Goal: Information Seeking & Learning: Learn about a topic

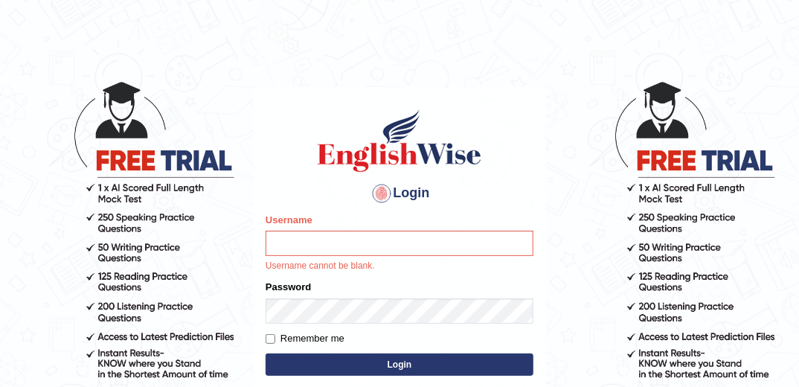
click at [366, 242] on input "Username" at bounding box center [399, 242] width 268 height 25
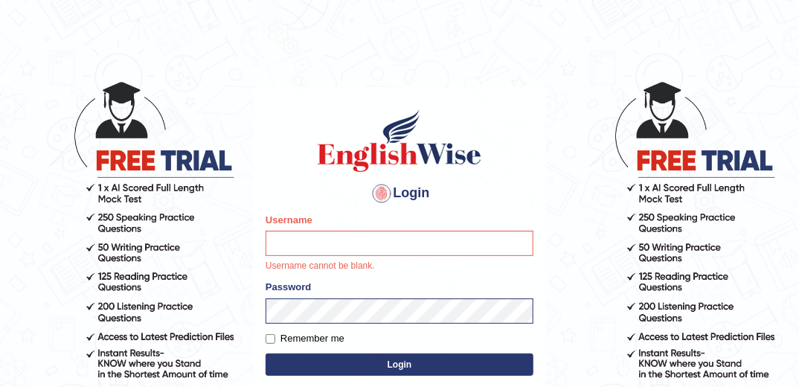
type input "marlon"
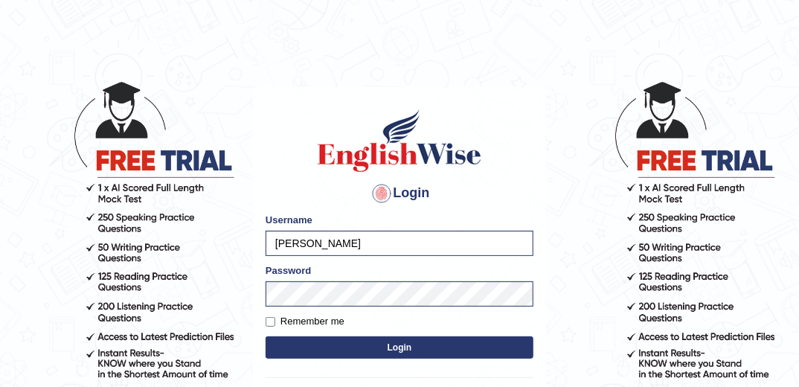
click at [399, 346] on button "Login" at bounding box center [399, 347] width 268 height 22
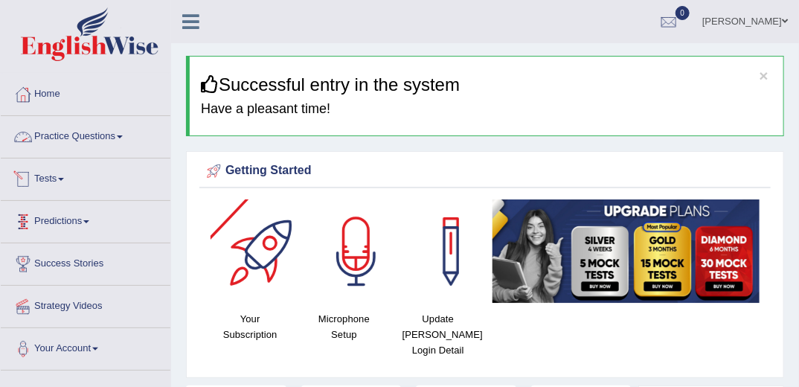
click at [109, 132] on link "Practice Questions" at bounding box center [86, 134] width 170 height 37
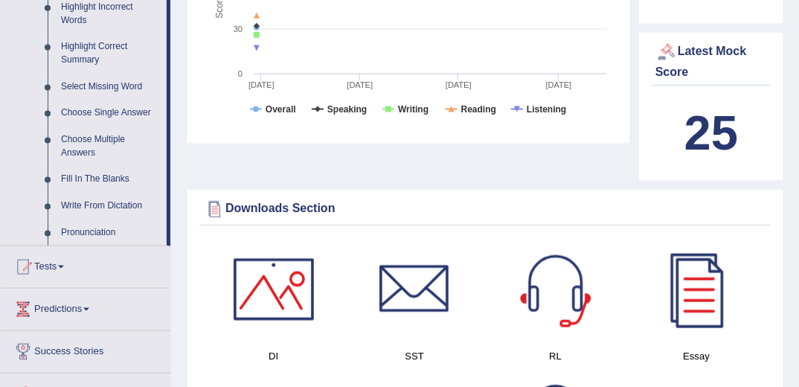
scroll to position [714, 0]
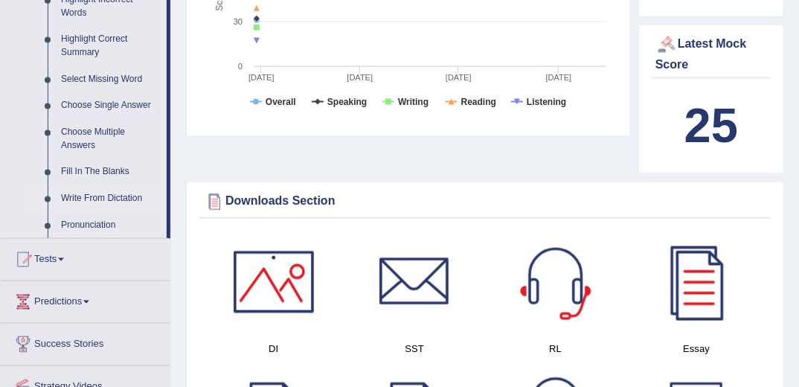
click at [128, 199] on link "Write From Dictation" at bounding box center [110, 198] width 112 height 27
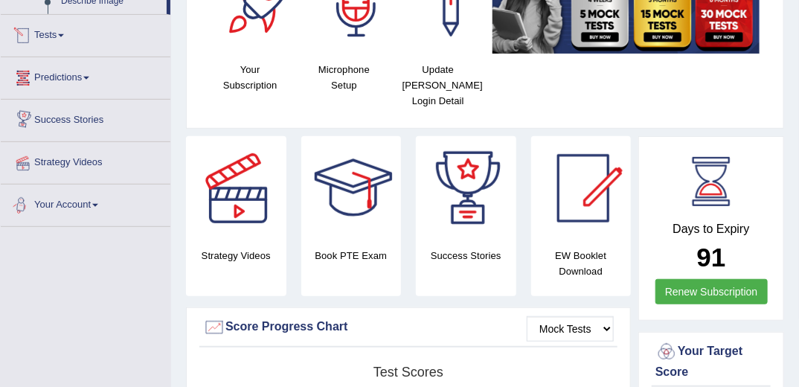
scroll to position [888, 0]
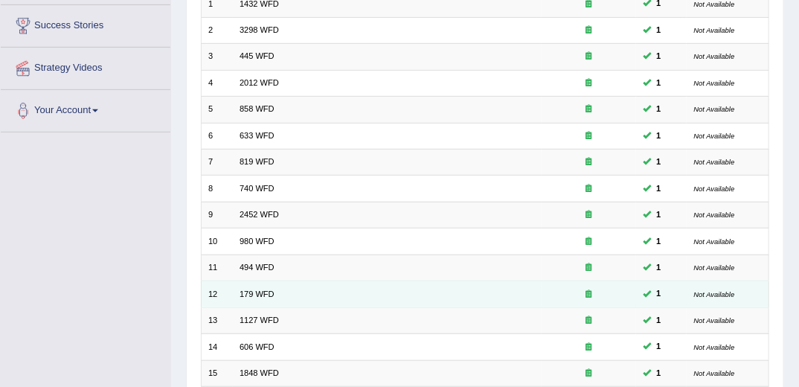
scroll to position [416, 0]
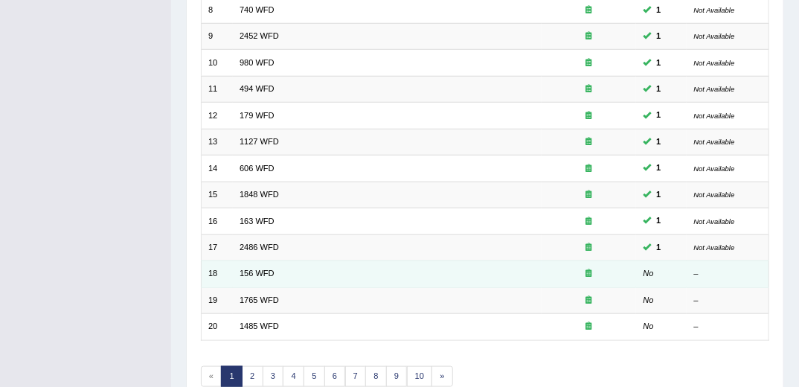
click at [265, 261] on td "156 WFD" at bounding box center [387, 274] width 309 height 26
click at [265, 268] on link "156 WFD" at bounding box center [256, 272] width 35 height 9
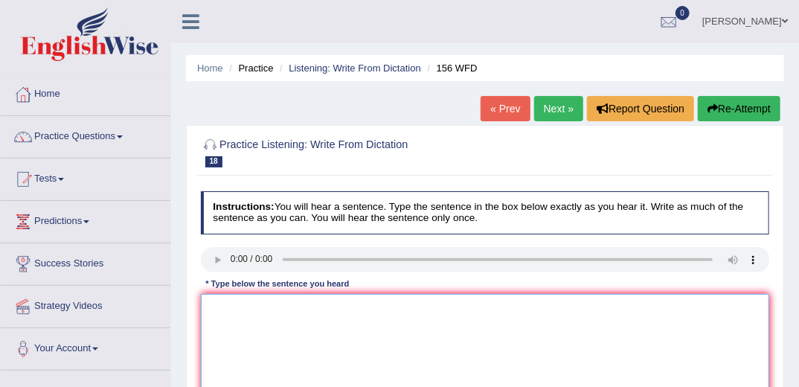
click at [427, 330] on textarea at bounding box center [485, 355] width 569 height 123
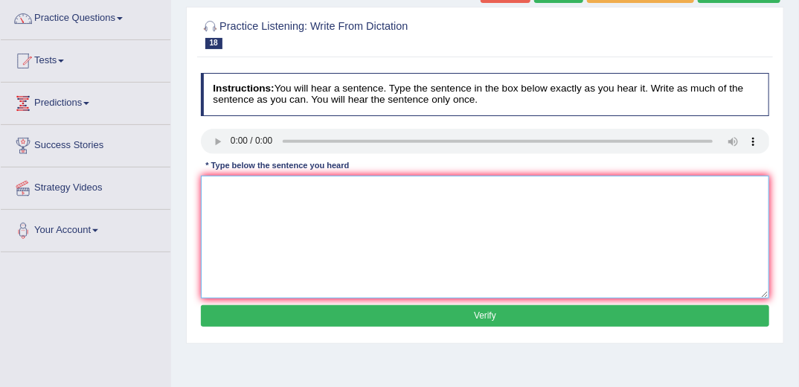
scroll to position [119, 0]
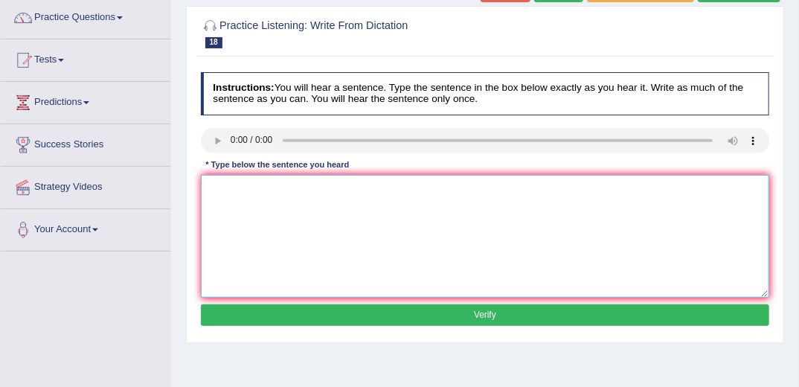
click at [263, 208] on textarea at bounding box center [485, 236] width 569 height 123
click at [401, 196] on textarea "all of your assignments are deadline by tomorrow" at bounding box center [485, 236] width 569 height 123
type textarea "all of your assignments are deadline by tomorrow deedline"
click at [468, 315] on button "Verify" at bounding box center [485, 315] width 569 height 22
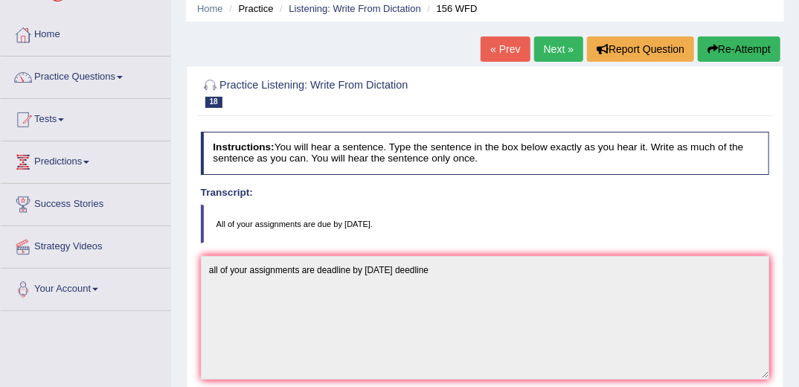
scroll to position [59, 0]
click at [550, 58] on link "Next »" at bounding box center [558, 48] width 49 height 25
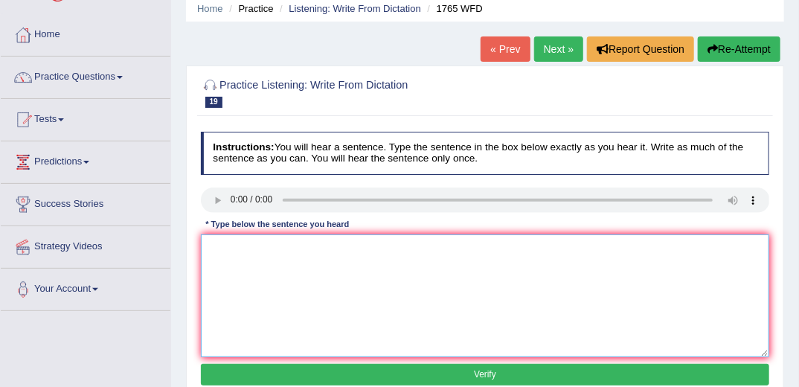
click at [268, 286] on textarea at bounding box center [485, 295] width 569 height 123
type textarea "application form for accommodation were two months in advance where"
click at [286, 370] on button "Verify" at bounding box center [485, 375] width 569 height 22
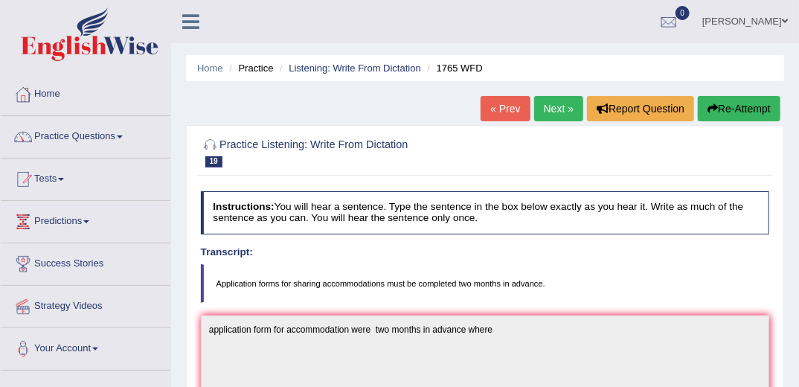
click at [559, 107] on link "Next »" at bounding box center [558, 108] width 49 height 25
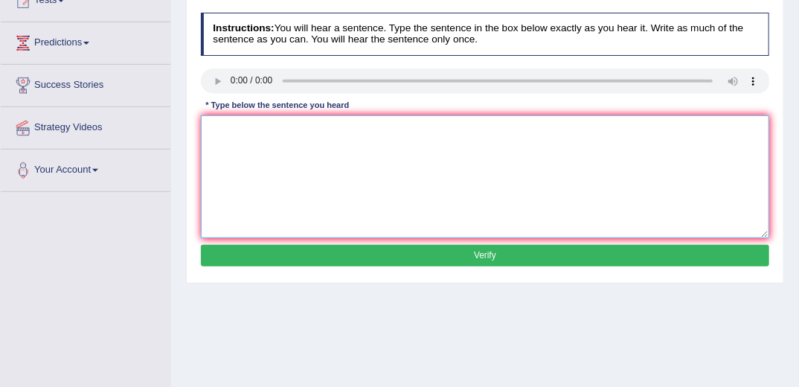
click at [251, 142] on textarea at bounding box center [485, 176] width 569 height 123
type textarea "changed work will"
click at [342, 264] on button "Verify" at bounding box center [485, 256] width 569 height 22
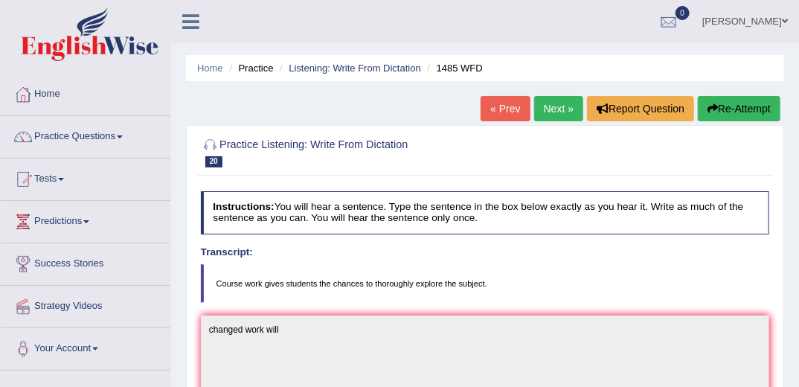
click at [556, 109] on link "Next »" at bounding box center [558, 108] width 49 height 25
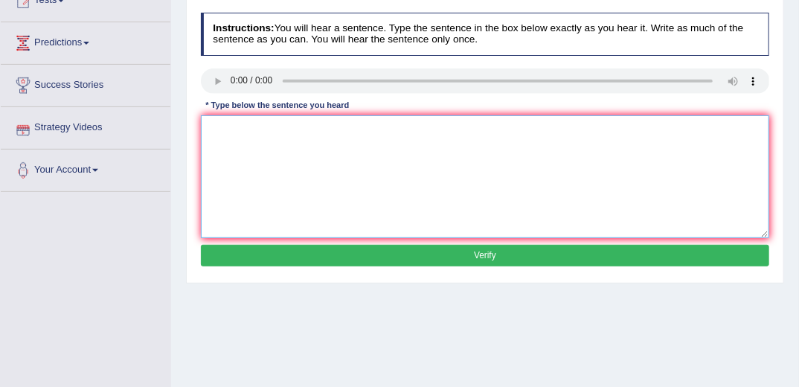
click at [306, 201] on textarea at bounding box center [485, 176] width 569 height 123
click at [288, 127] on textarea "cimputer cience will degree course" at bounding box center [485, 176] width 569 height 123
click at [214, 128] on textarea "cimputer cience will verry popular degree course" at bounding box center [485, 176] width 569 height 123
click at [247, 126] on textarea "computer cience will verry popular degree course" at bounding box center [485, 176] width 569 height 123
click at [249, 128] on textarea "computer cience will verry popular degree course" at bounding box center [485, 176] width 569 height 123
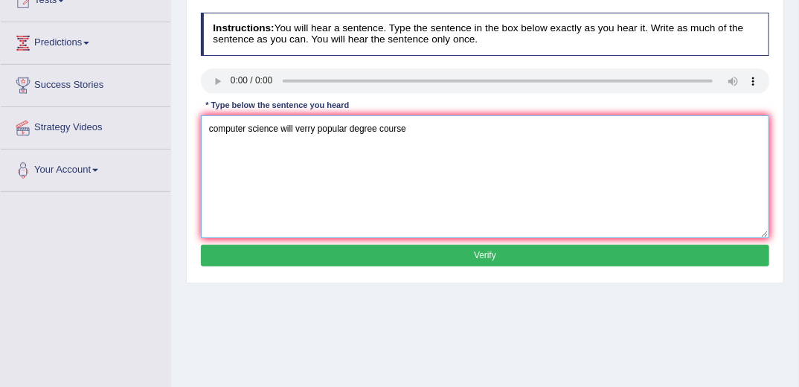
click at [418, 131] on textarea "computer science will verry popular degree course" at bounding box center [485, 176] width 569 height 123
type textarea "computer science will verry popular degree course very digree"
click at [393, 257] on button "Verify" at bounding box center [485, 256] width 569 height 22
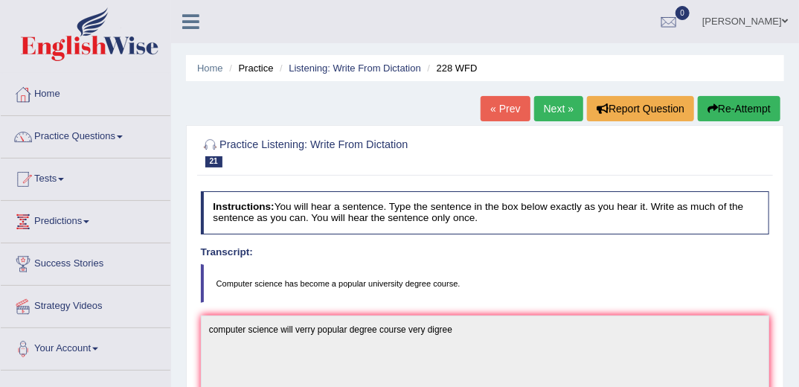
click at [547, 106] on link "Next »" at bounding box center [558, 108] width 49 height 25
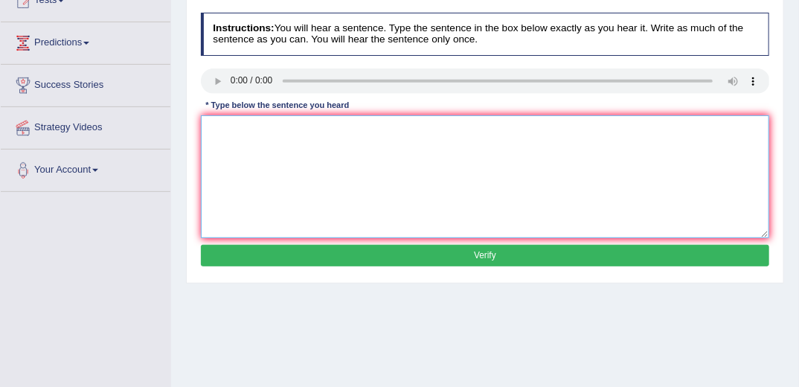
click at [266, 155] on textarea at bounding box center [485, 176] width 569 height 123
type textarea "student intending must be register in the degree course"
click at [375, 257] on button "Verify" at bounding box center [485, 256] width 569 height 22
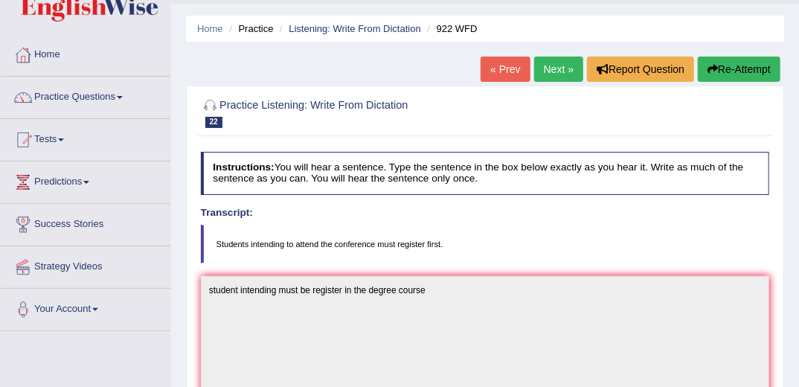
scroll to position [39, 0]
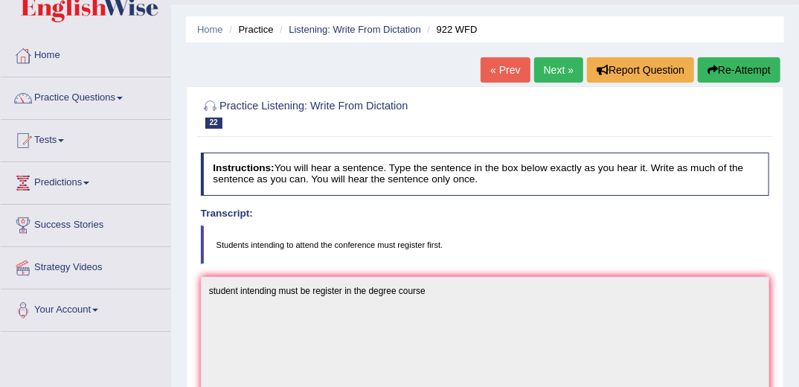
click at [544, 73] on link "Next »" at bounding box center [558, 69] width 49 height 25
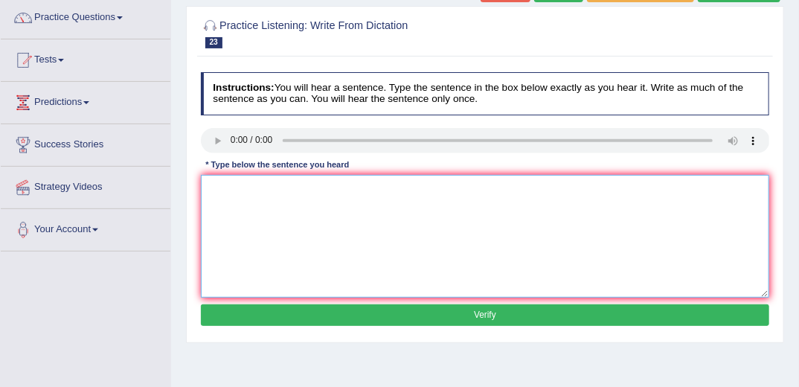
click at [291, 193] on textarea at bounding box center [485, 236] width 569 height 123
click at [239, 187] on textarea "the mos important of this argument will be missing" at bounding box center [485, 236] width 569 height 123
type textarea "the most important of this argument will be missing"
click at [332, 312] on button "Verify" at bounding box center [485, 315] width 569 height 22
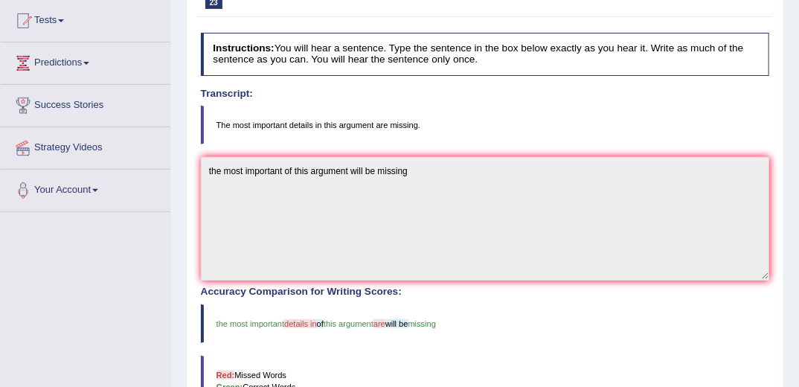
scroll to position [59, 0]
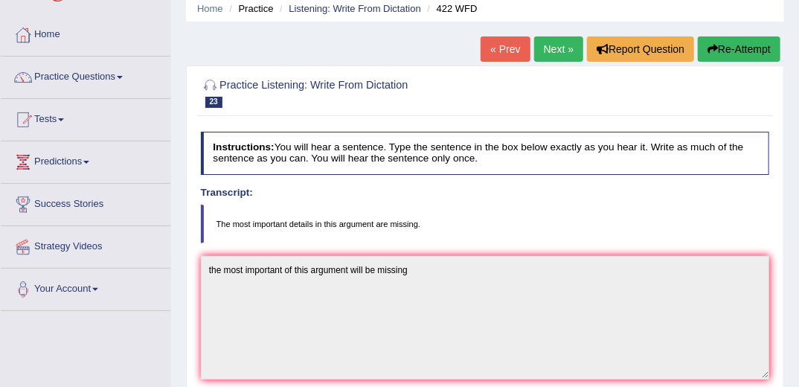
click at [558, 56] on link "Next »" at bounding box center [558, 48] width 49 height 25
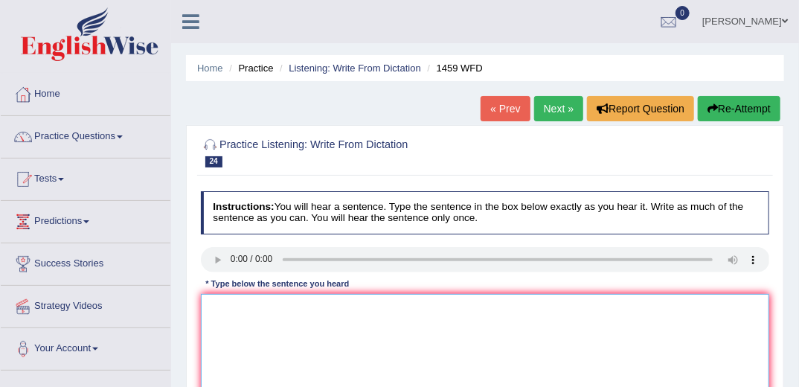
click at [251, 300] on textarea at bounding box center [485, 355] width 569 height 123
click at [329, 310] on textarea "all experements are available" at bounding box center [485, 355] width 569 height 123
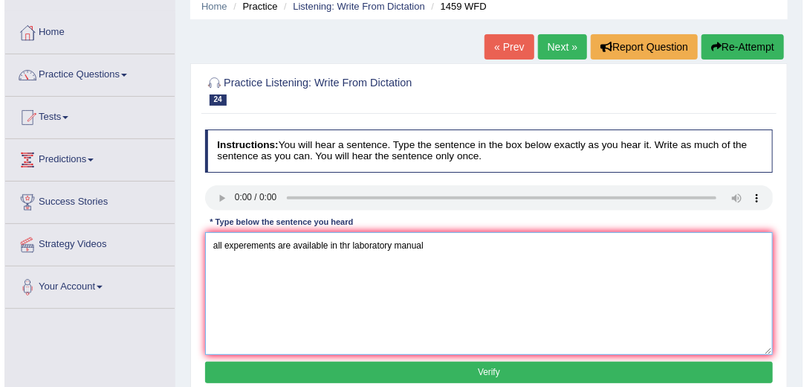
scroll to position [178, 0]
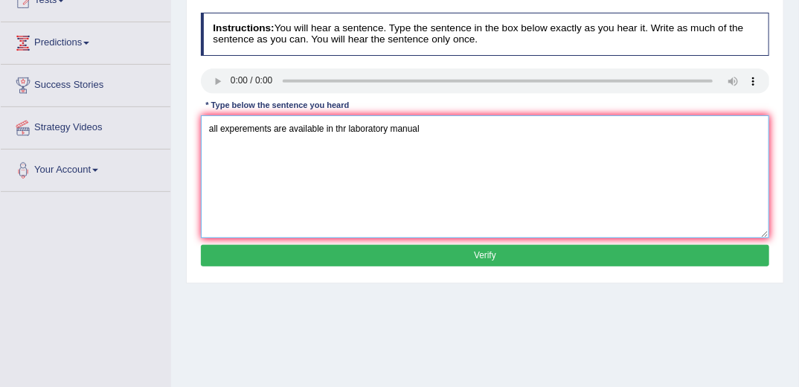
type textarea "all experements are available in thr laboratory manual"
click at [348, 254] on button "Verify" at bounding box center [485, 256] width 569 height 22
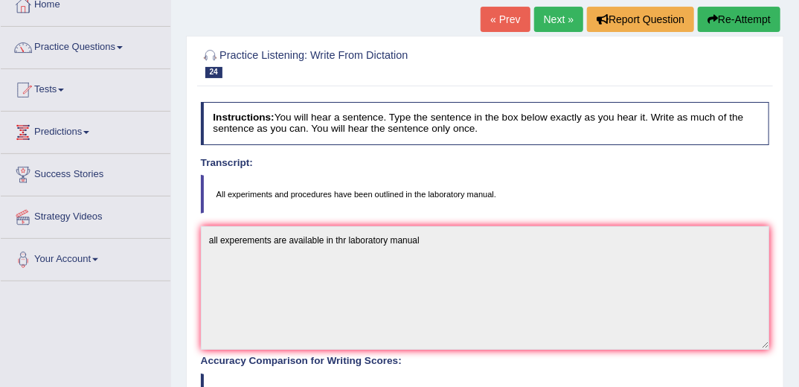
scroll to position [0, 0]
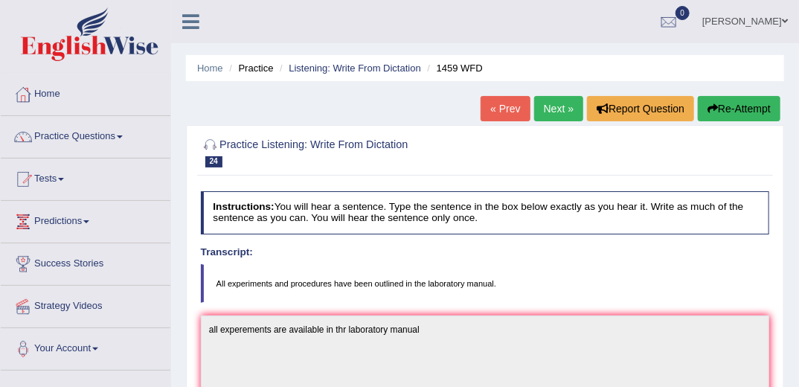
click at [557, 104] on link "Next »" at bounding box center [558, 108] width 49 height 25
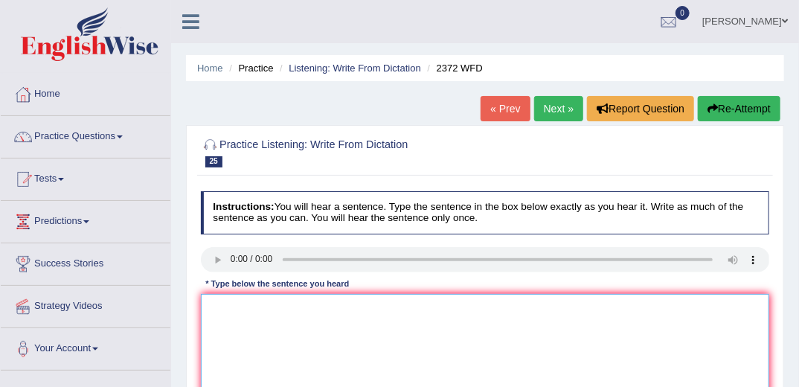
click at [250, 318] on textarea at bounding box center [485, 355] width 569 height 123
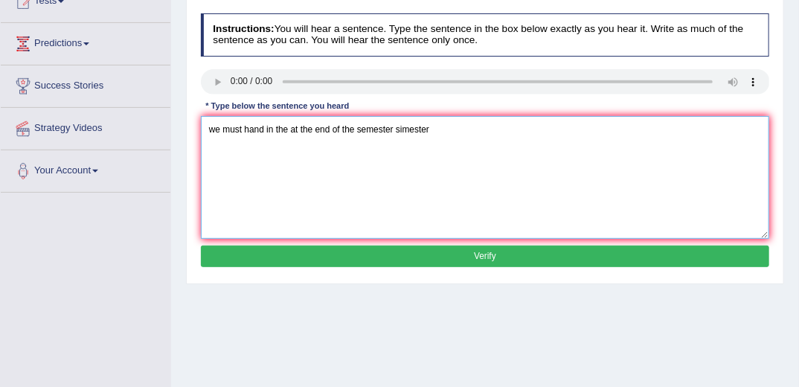
scroll to position [178, 0]
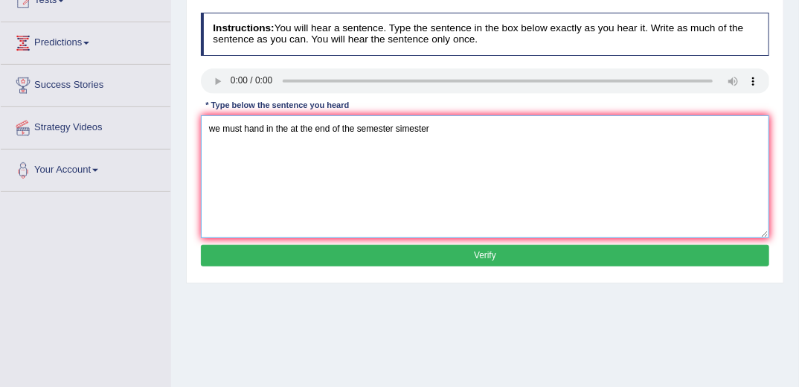
type textarea "we must hand in the at the end of the semester simester"
click at [398, 253] on button "Verify" at bounding box center [485, 256] width 569 height 22
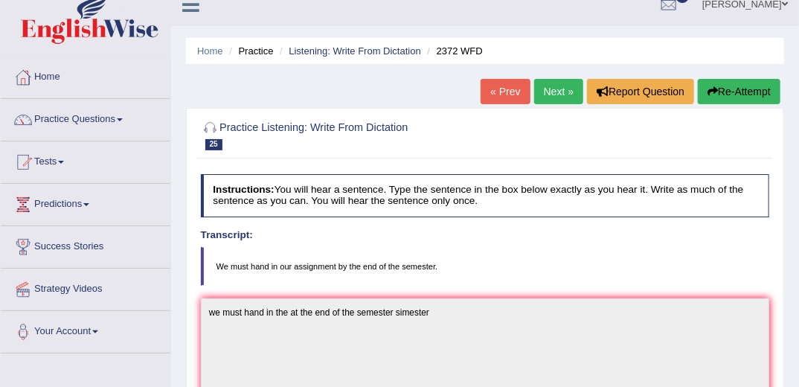
scroll to position [0, 0]
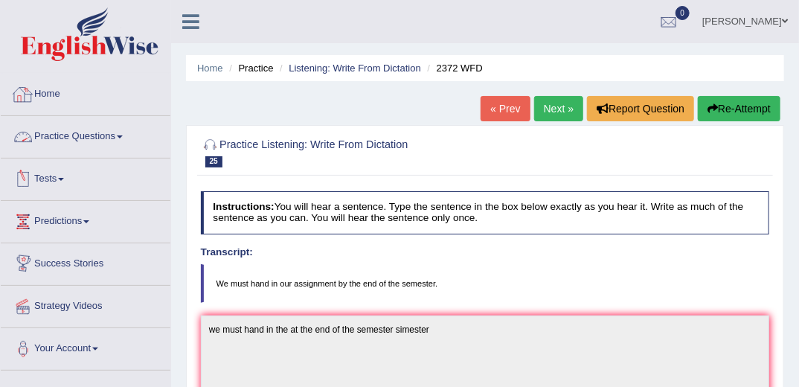
click at [106, 137] on link "Practice Questions" at bounding box center [86, 134] width 170 height 37
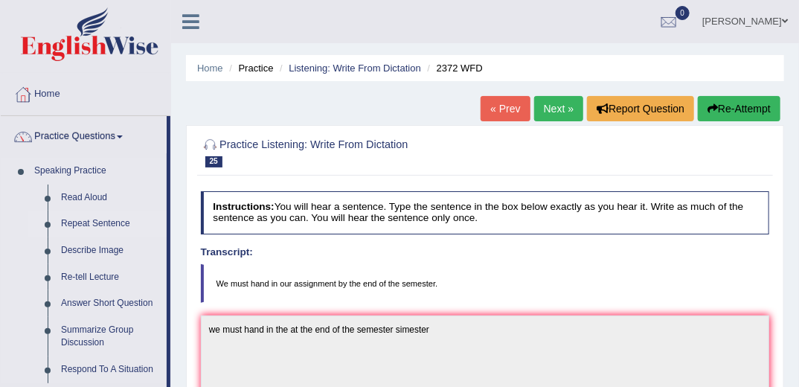
click at [112, 223] on link "Repeat Sentence" at bounding box center [110, 223] width 112 height 27
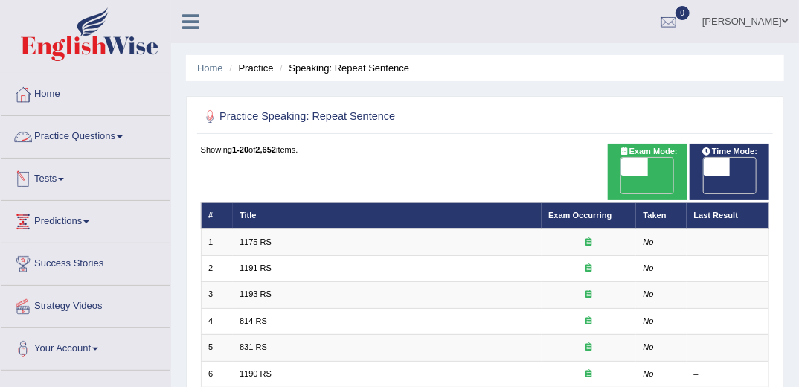
click at [89, 128] on link "Practice Questions" at bounding box center [86, 134] width 170 height 37
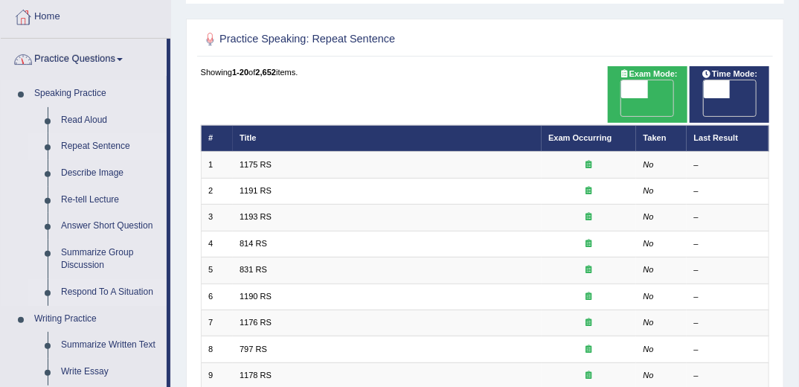
scroll to position [178, 0]
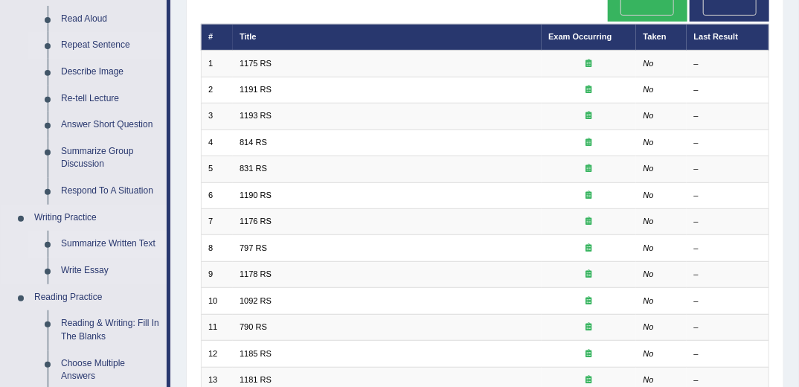
click at [124, 244] on link "Summarize Written Text" at bounding box center [110, 243] width 112 height 27
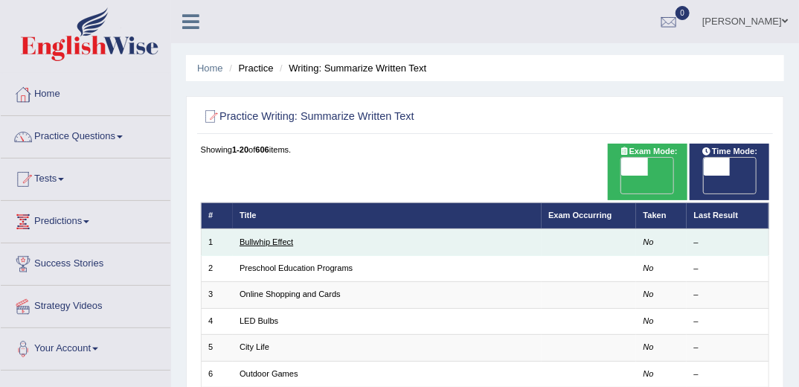
click at [266, 237] on link "Bullwhip Effect" at bounding box center [266, 241] width 54 height 9
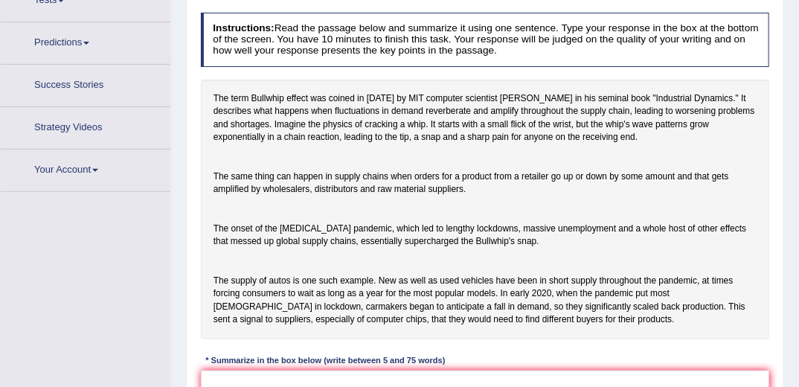
scroll to position [206, 0]
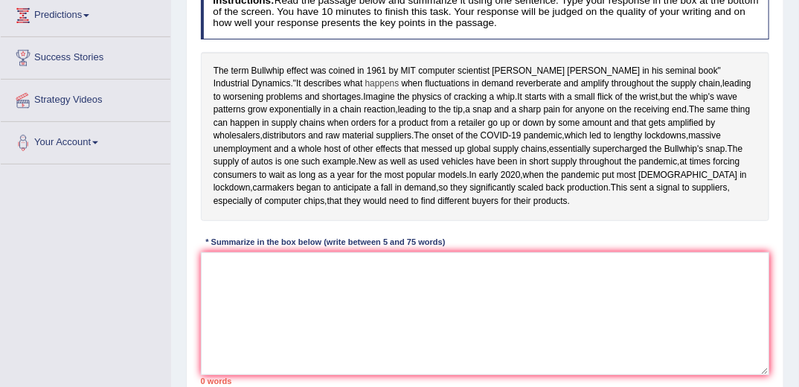
drag, startPoint x: 212, startPoint y: 62, endPoint x: 307, endPoint y: 82, distance: 97.1
click at [307, 82] on div "The term Bullwhip effect was coined in [DATE] by MIT computer scientist [PERSON…" at bounding box center [485, 136] width 569 height 169
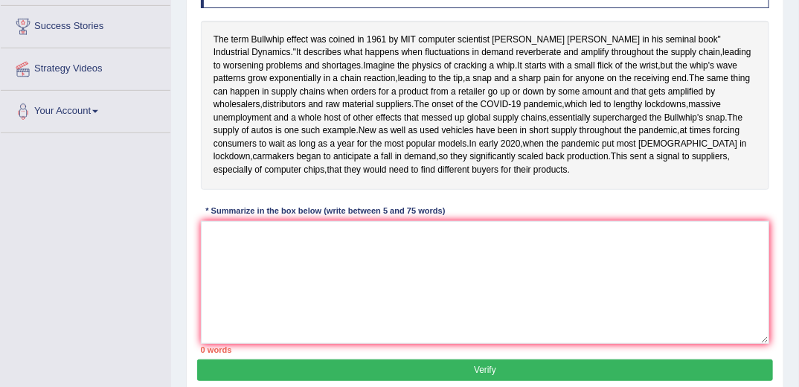
scroll to position [265, 0]
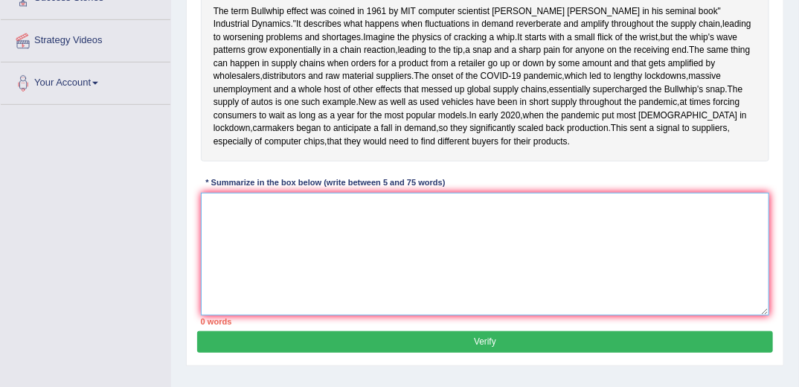
click at [385, 303] on textarea at bounding box center [485, 254] width 569 height 123
click at [369, 280] on textarea at bounding box center [485, 254] width 569 height 123
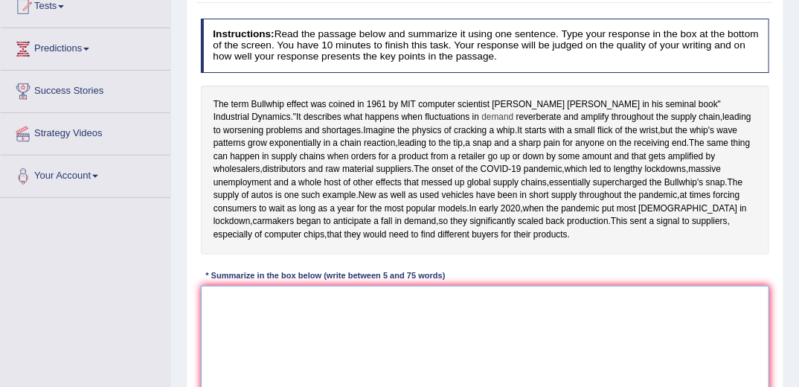
scroll to position [28, 0]
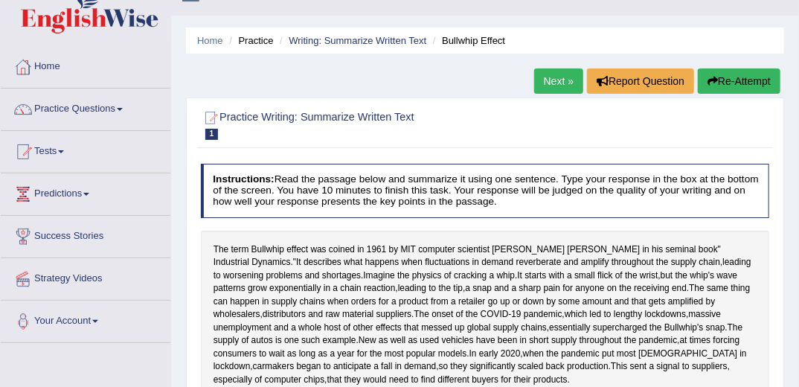
click at [549, 75] on link "Next »" at bounding box center [558, 80] width 49 height 25
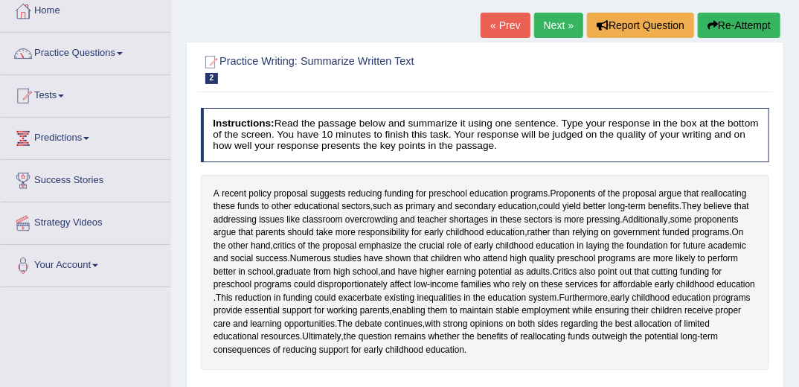
scroll to position [119, 0]
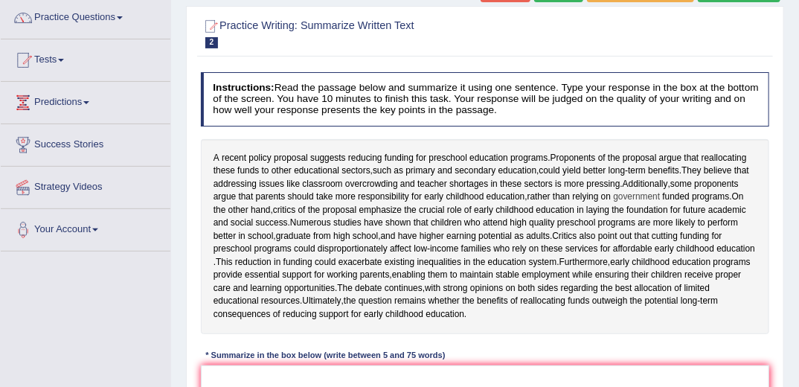
drag, startPoint x: 625, startPoint y: 182, endPoint x: 651, endPoint y: 195, distance: 28.3
click at [651, 195] on div "A recent policy proposal suggests reducing funding for preschool education prog…" at bounding box center [485, 236] width 569 height 195
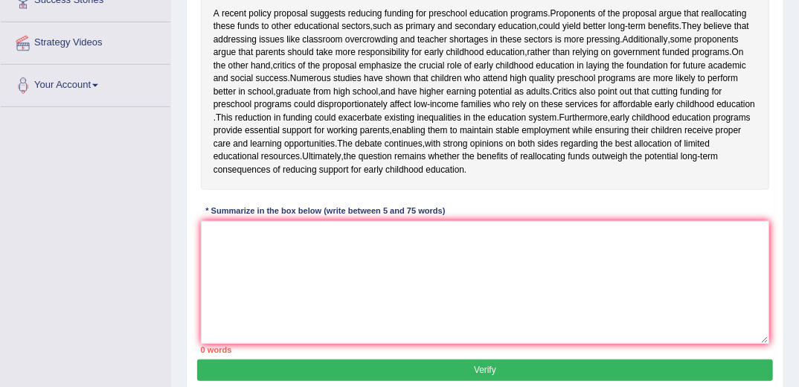
scroll to position [253, 0]
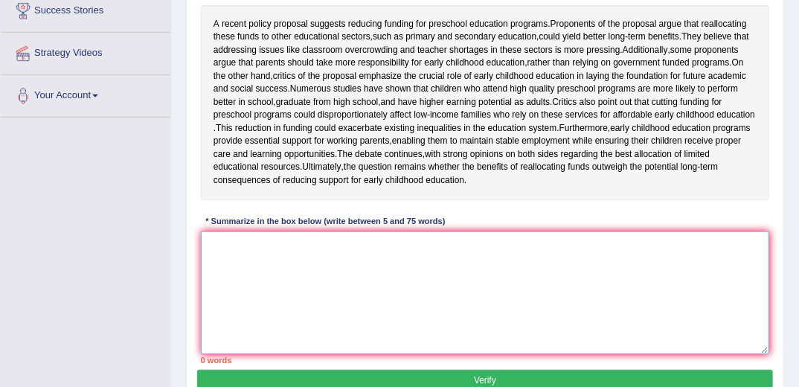
click at [554, 311] on textarea at bounding box center [485, 292] width 569 height 123
click at [236, 268] on textarea "While additionally, some pro" at bounding box center [485, 292] width 569 height 123
click at [316, 269] on textarea "While additionally, some pro" at bounding box center [485, 292] width 569 height 123
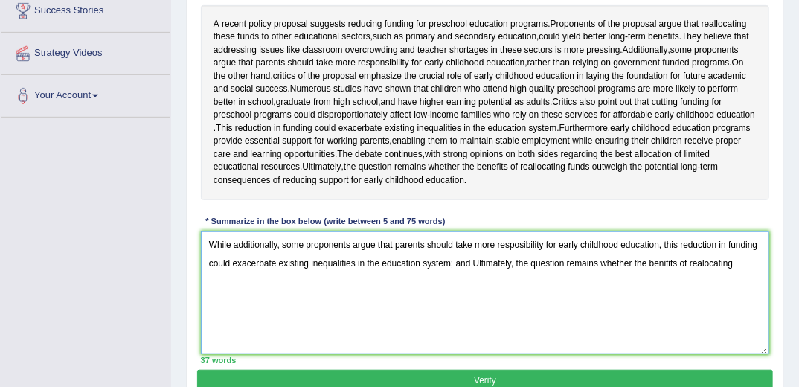
click at [701, 291] on textarea "While additionally, some proponents argue that parents should take more resposi…" at bounding box center [485, 292] width 569 height 123
click at [738, 289] on textarea "While additionally, some proponents argue that parents should take more resposi…" at bounding box center [485, 292] width 569 height 123
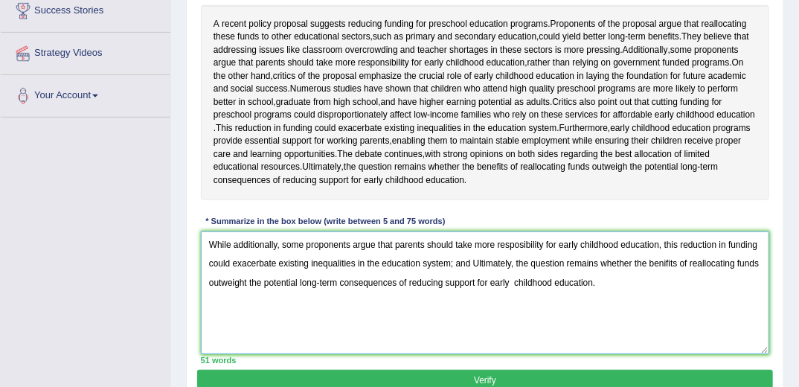
click at [517, 269] on textarea "While additionally, some proponents argue that parents should take more resposi…" at bounding box center [485, 292] width 569 height 123
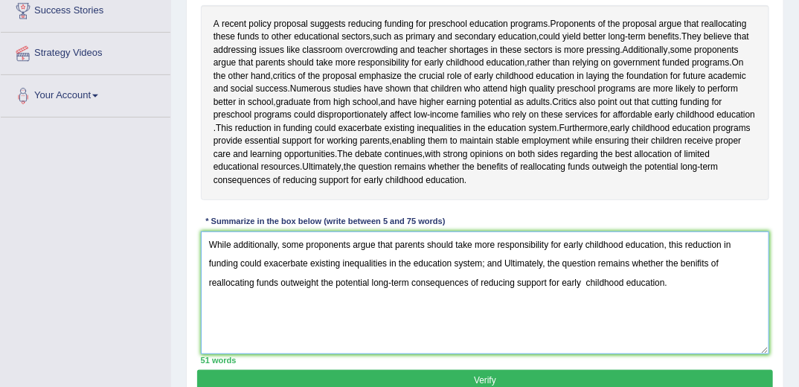
click at [338, 343] on textarea "While additionally, some proponents argue that parents should take more respons…" at bounding box center [485, 292] width 569 height 123
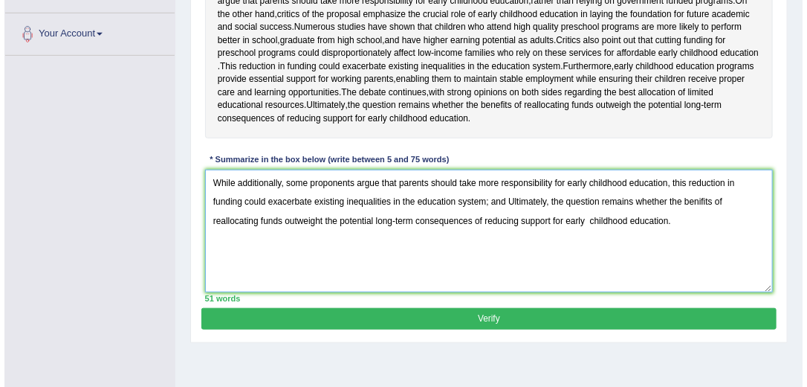
scroll to position [394, 0]
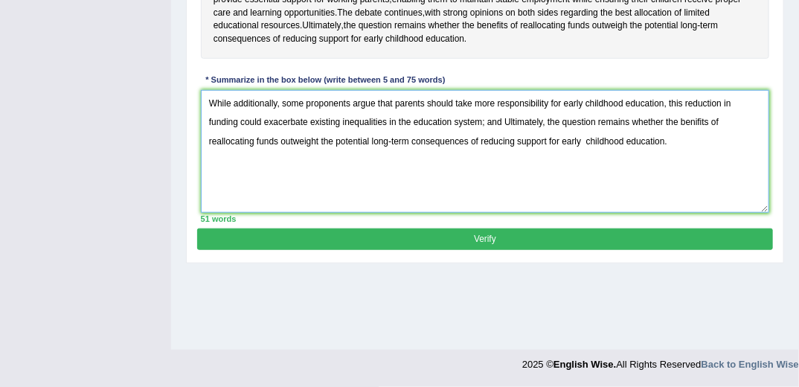
type textarea "While additionally, some proponents argue that parents should take more respons…"
click at [298, 250] on button "Verify" at bounding box center [484, 239] width 575 height 22
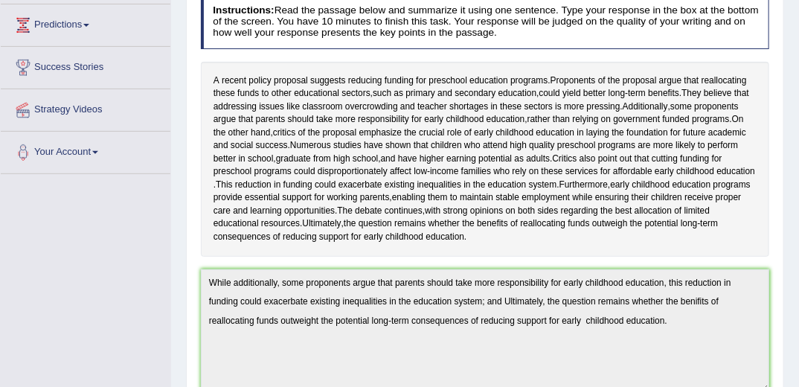
scroll to position [0, 0]
